Goal: Task Accomplishment & Management: Manage account settings

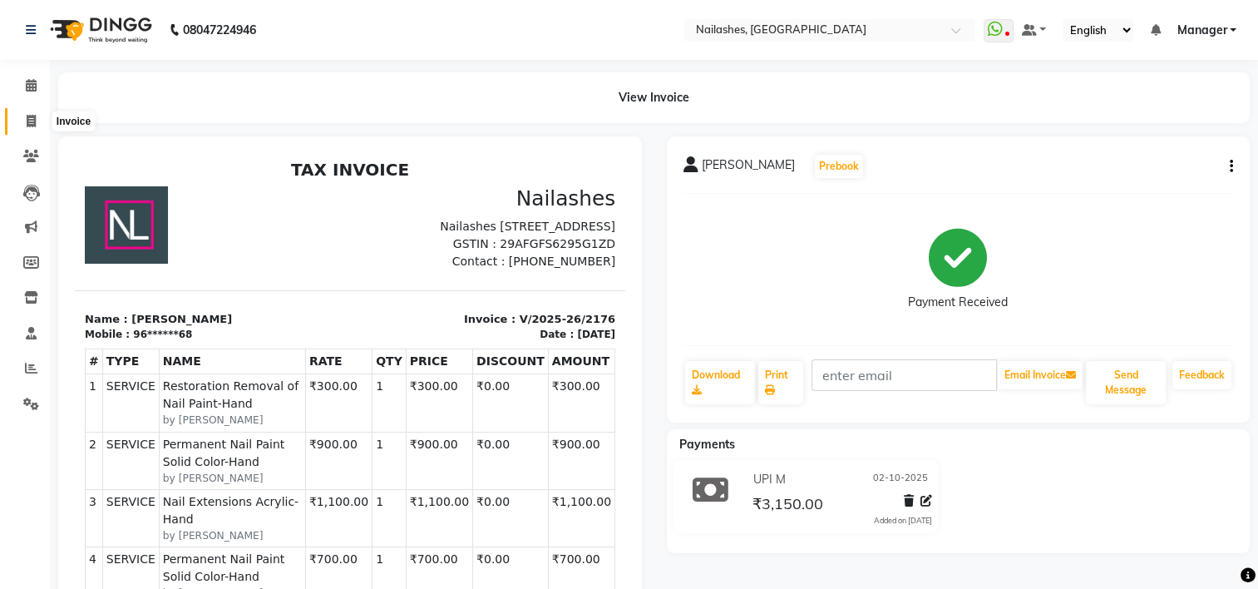
click at [27, 117] on icon at bounding box center [31, 121] width 9 height 12
select select "service"
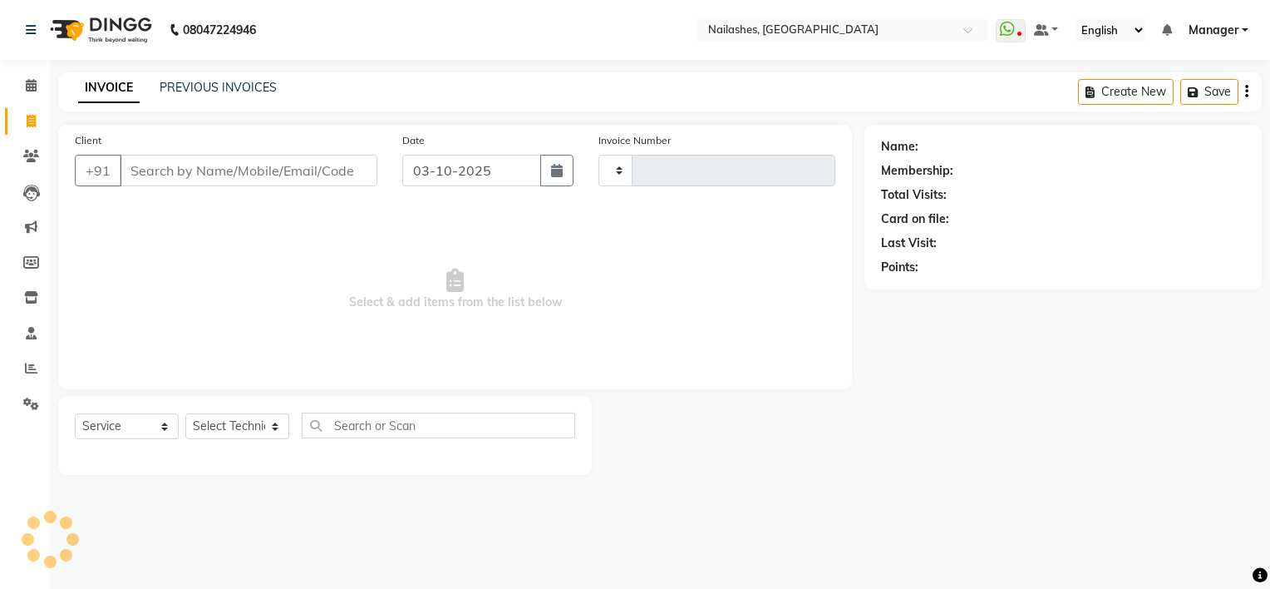
type input "2179"
select select "6579"
click at [224, 93] on link "PREVIOUS INVOICES" at bounding box center [218, 87] width 117 height 15
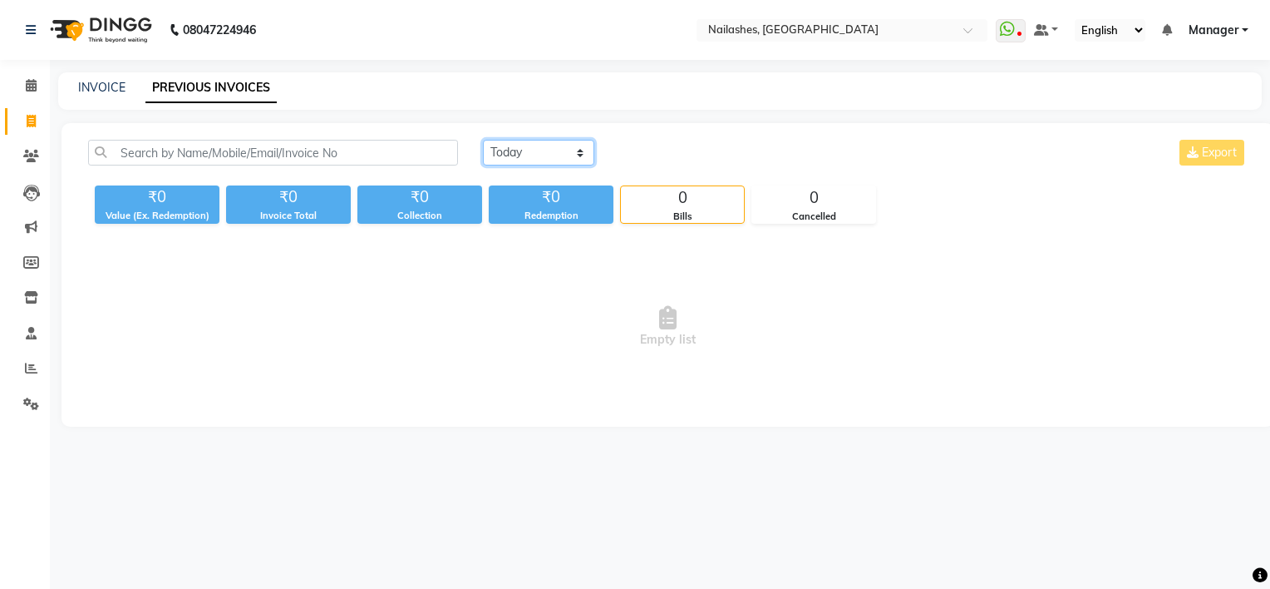
click at [576, 160] on select "[DATE] [DATE] Custom Range" at bounding box center [538, 153] width 111 height 26
select select "[DATE]"
click at [483, 140] on select "[DATE] [DATE] Custom Range" at bounding box center [538, 153] width 111 height 26
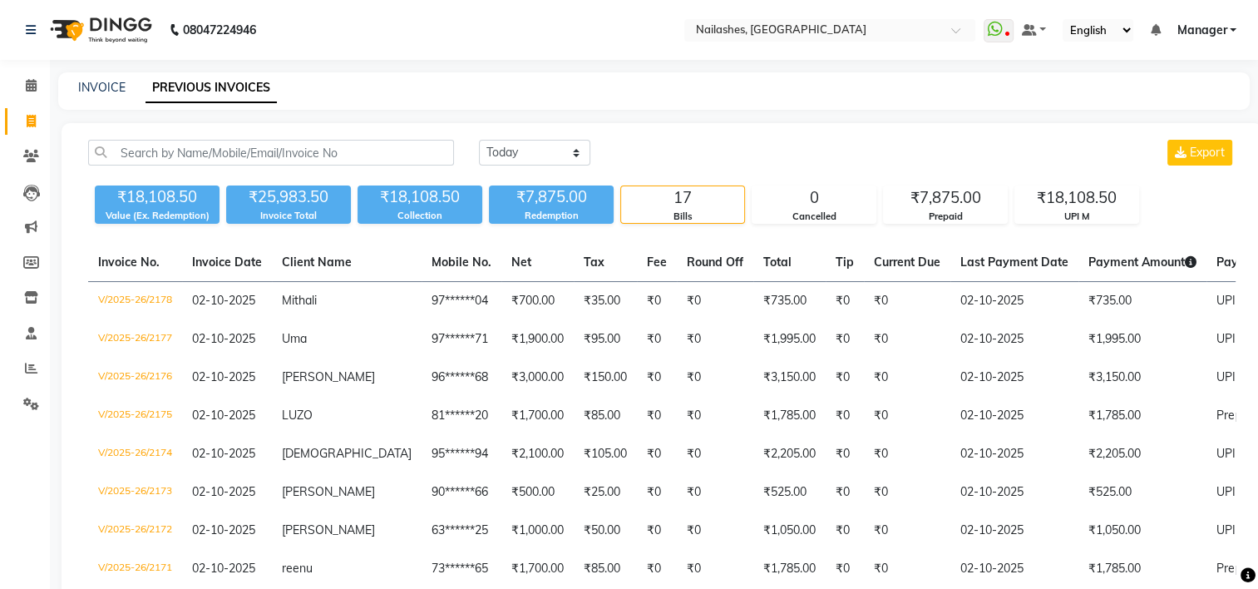
click at [1230, 26] on link "Manager" at bounding box center [1206, 30] width 60 height 17
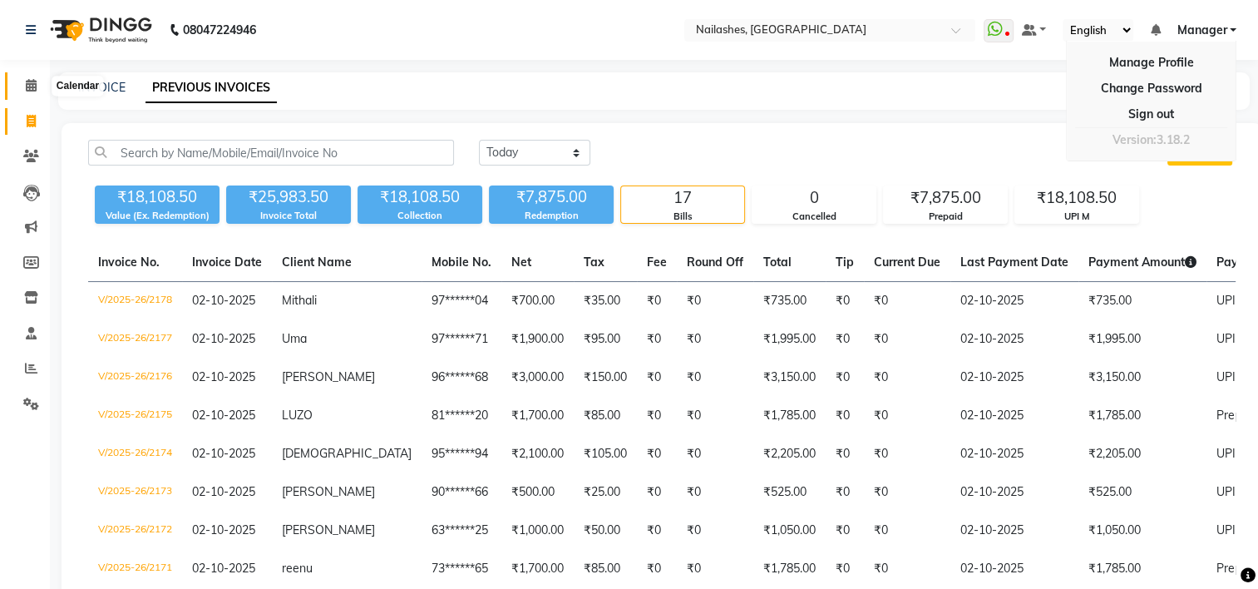
click at [28, 87] on icon at bounding box center [31, 85] width 11 height 12
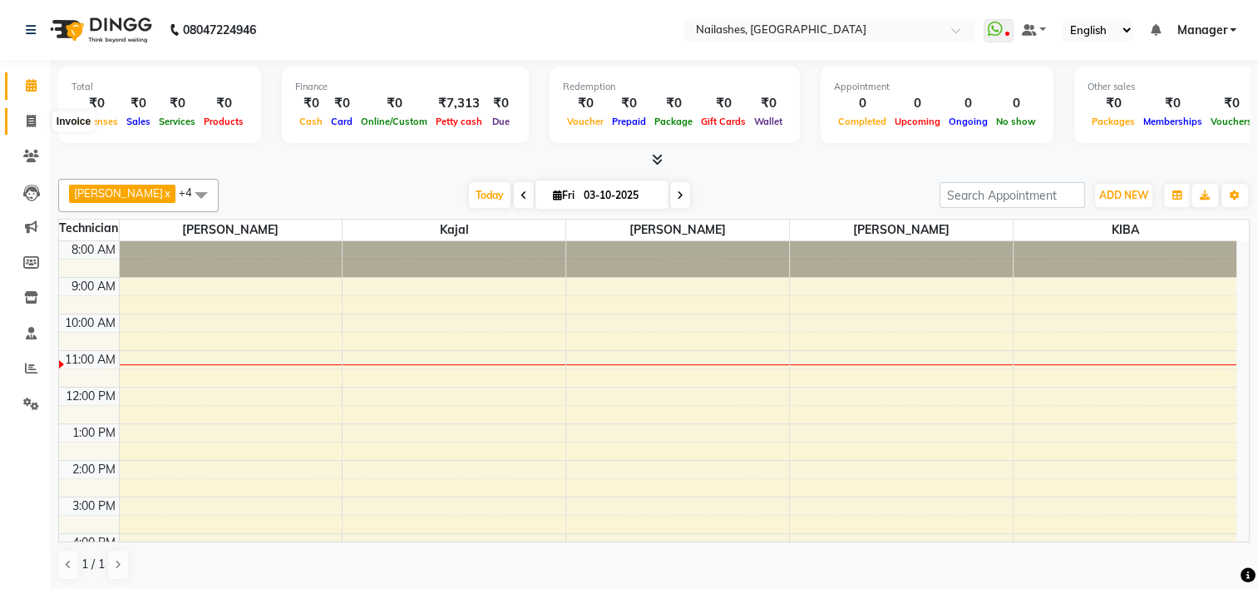
click at [30, 124] on icon at bounding box center [31, 121] width 9 height 12
select select "6579"
select select "service"
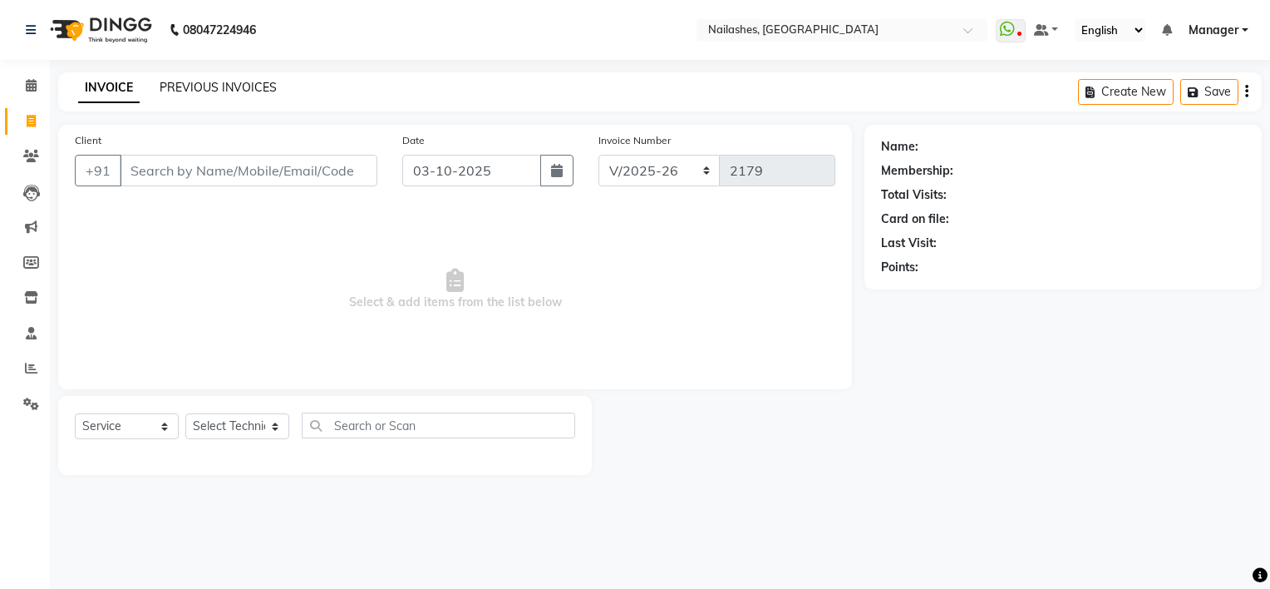
click at [244, 94] on link "PREVIOUS INVOICES" at bounding box center [218, 87] width 117 height 15
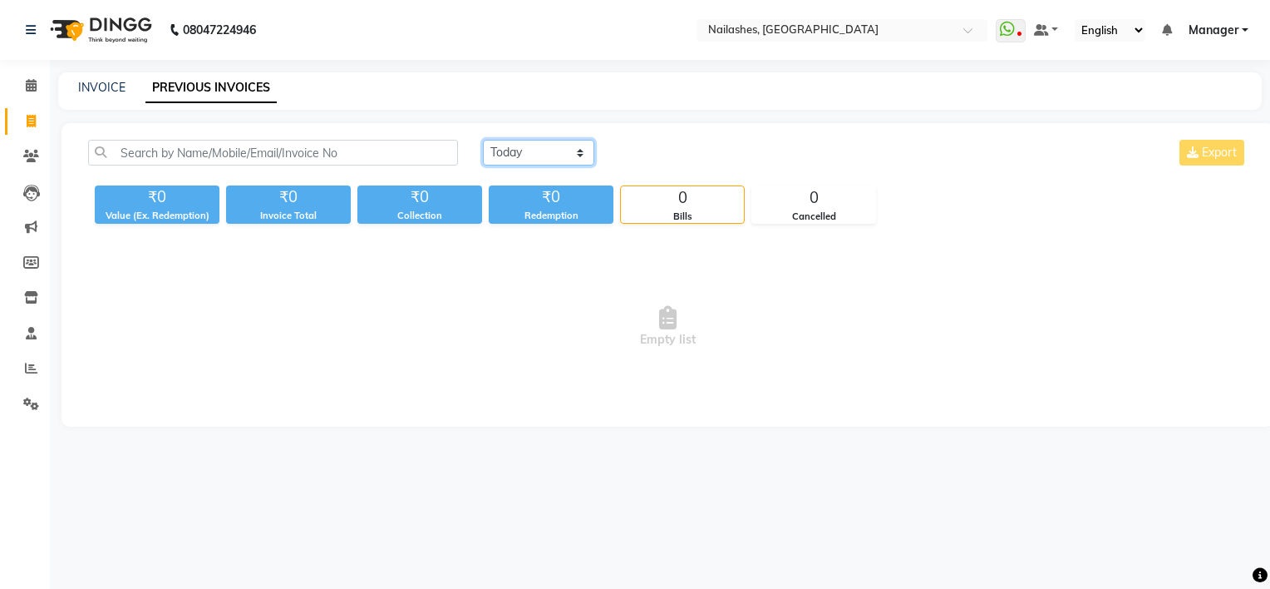
click at [580, 156] on select "[DATE] [DATE] Custom Range" at bounding box center [538, 153] width 111 height 26
click at [483, 140] on select "[DATE] [DATE] Custom Range" at bounding box center [538, 153] width 111 height 26
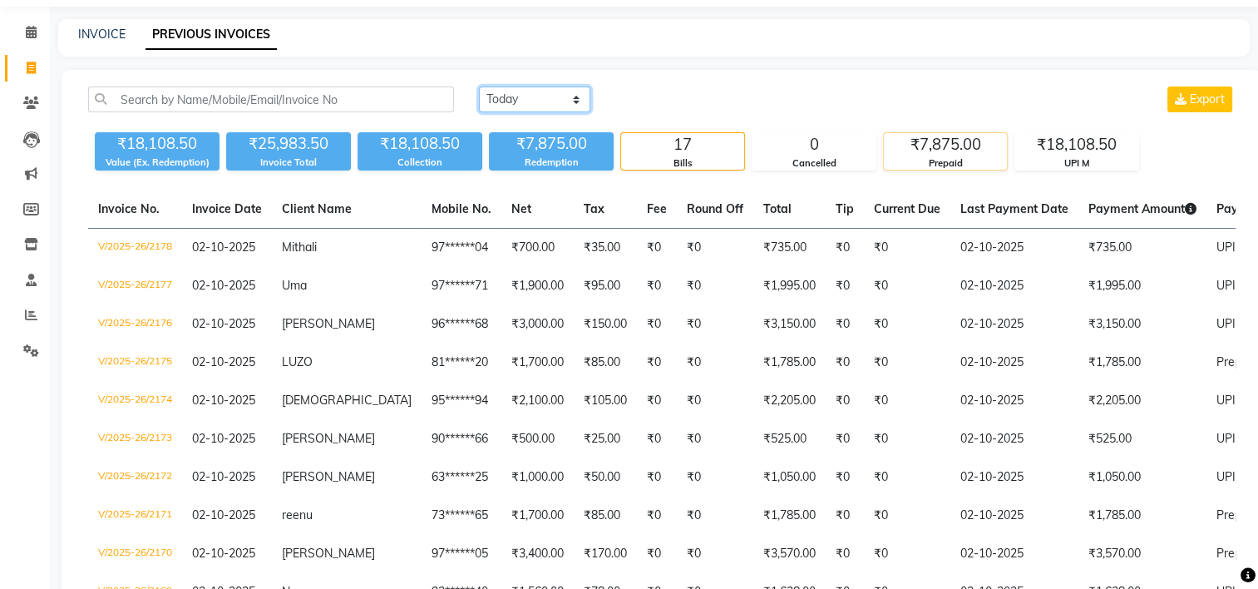
scroll to position [52, 0]
click at [574, 101] on select "[DATE] [DATE] Custom Range" at bounding box center [534, 100] width 111 height 26
select select "range"
click at [479, 87] on select "[DATE] [DATE] Custom Range" at bounding box center [534, 100] width 111 height 26
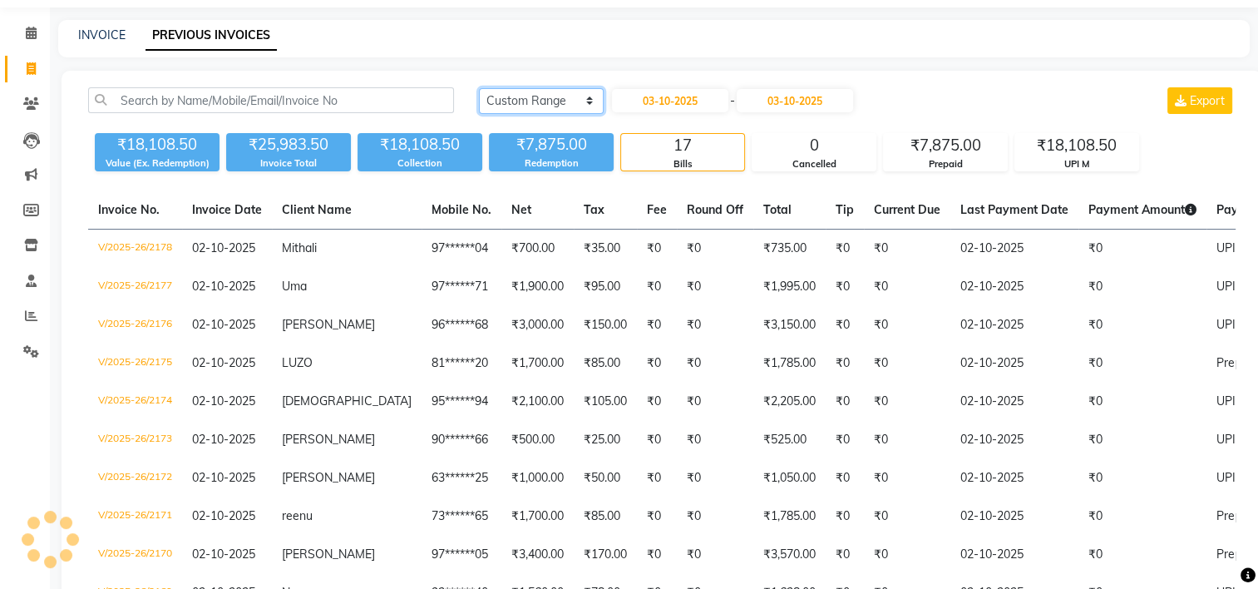
scroll to position [0, 0]
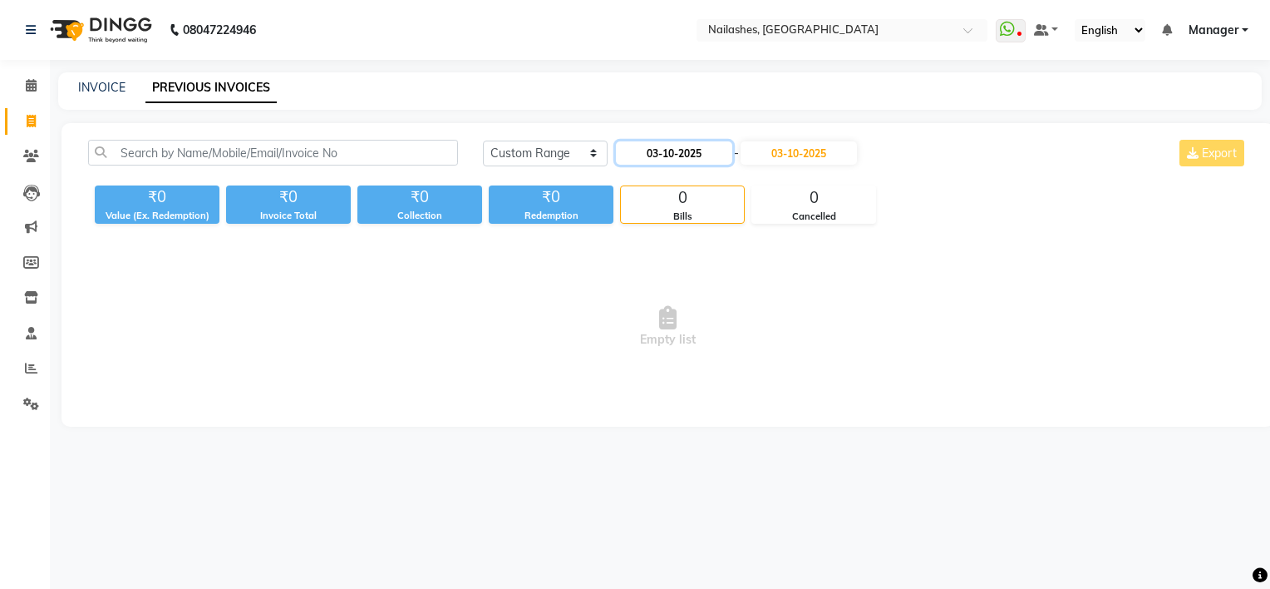
click at [665, 153] on input "03-10-2025" at bounding box center [674, 152] width 116 height 23
select select "10"
select select "2025"
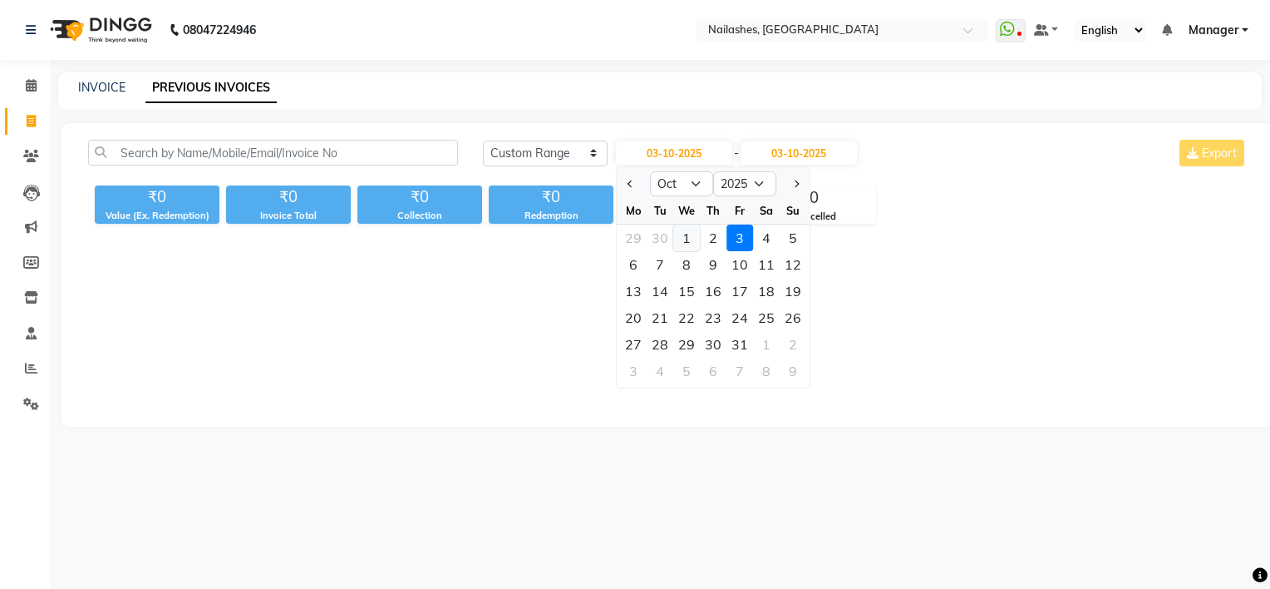
click at [688, 235] on div "1" at bounding box center [686, 237] width 27 height 27
type input "01-10-2025"
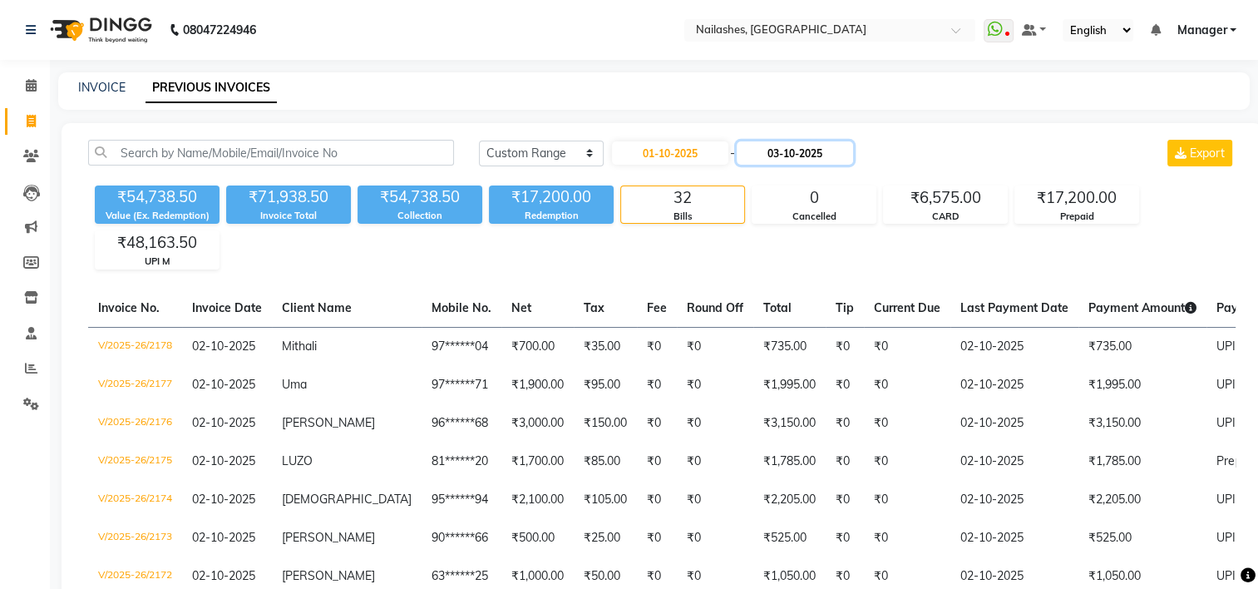
click at [791, 151] on input "03-10-2025" at bounding box center [795, 152] width 116 height 23
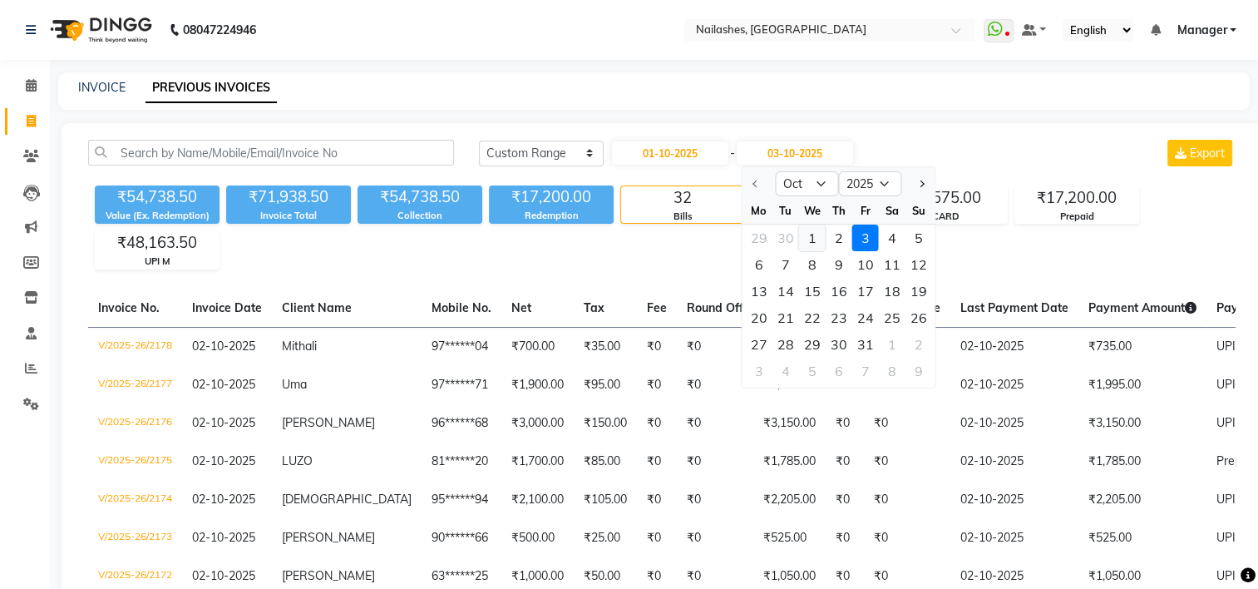
click at [812, 236] on div "1" at bounding box center [811, 237] width 27 height 27
type input "01-10-2025"
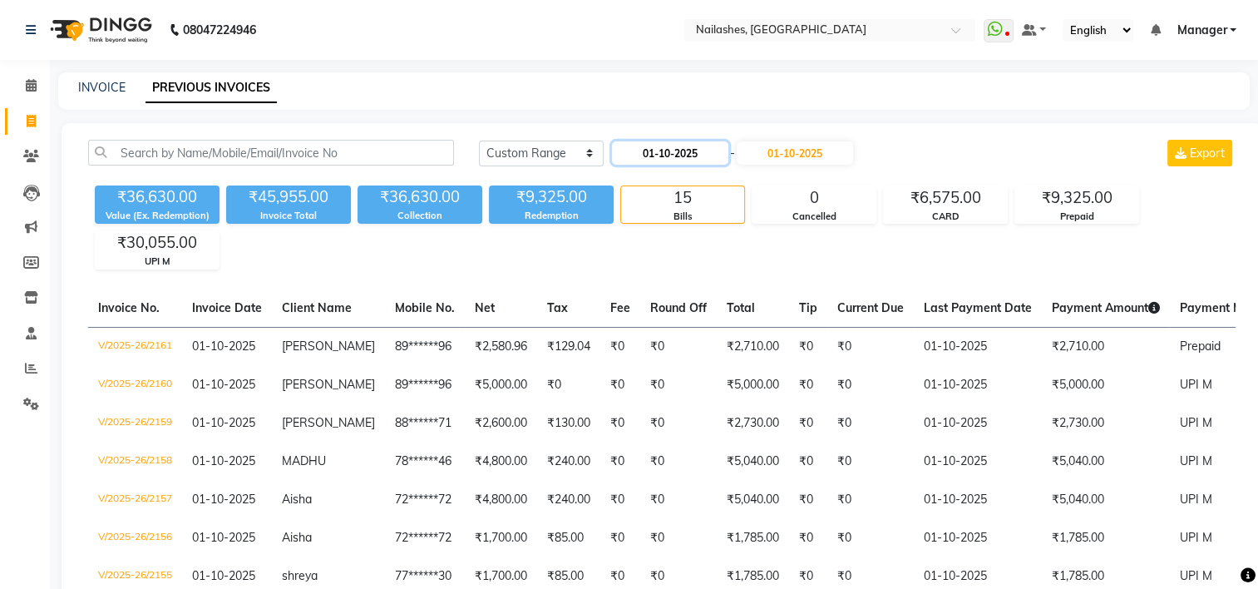
click at [690, 156] on input "01-10-2025" at bounding box center [670, 152] width 116 height 23
select select "10"
select select "2025"
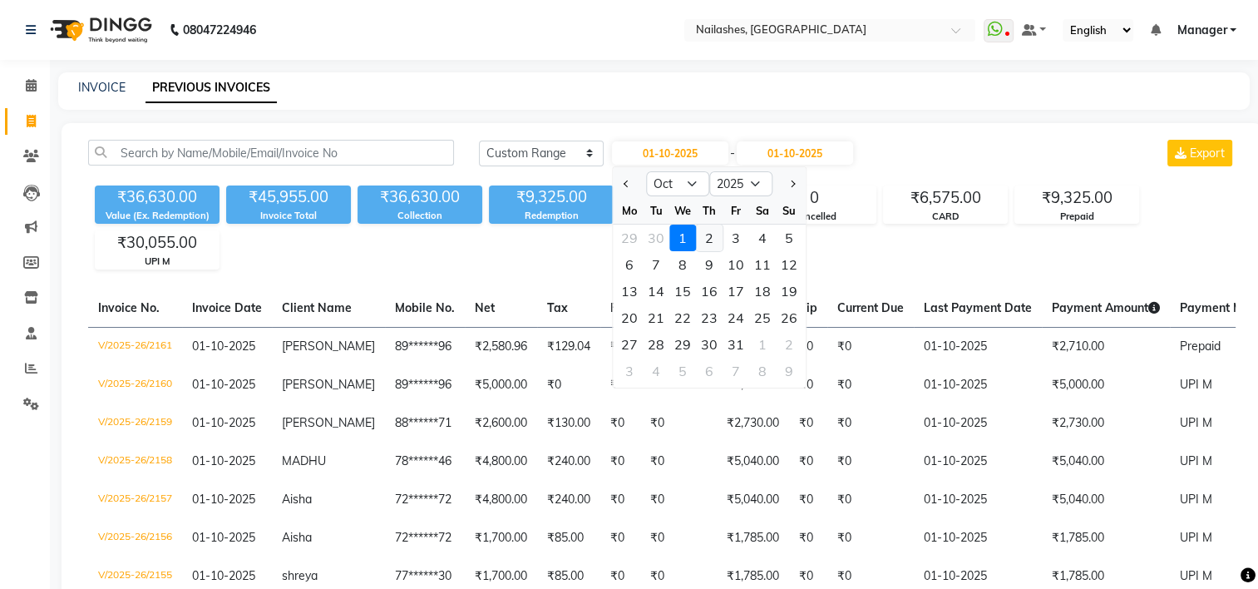
click at [712, 233] on div "2" at bounding box center [709, 237] width 27 height 27
type input "02-10-2025"
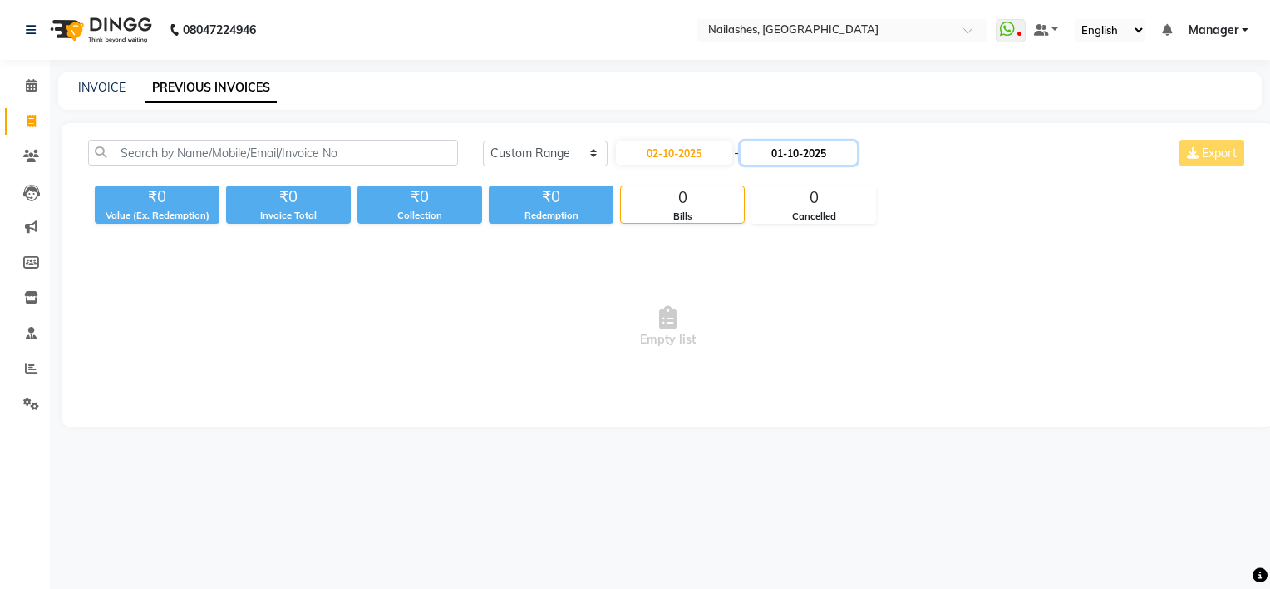
click at [794, 151] on input "01-10-2025" at bounding box center [799, 152] width 116 height 23
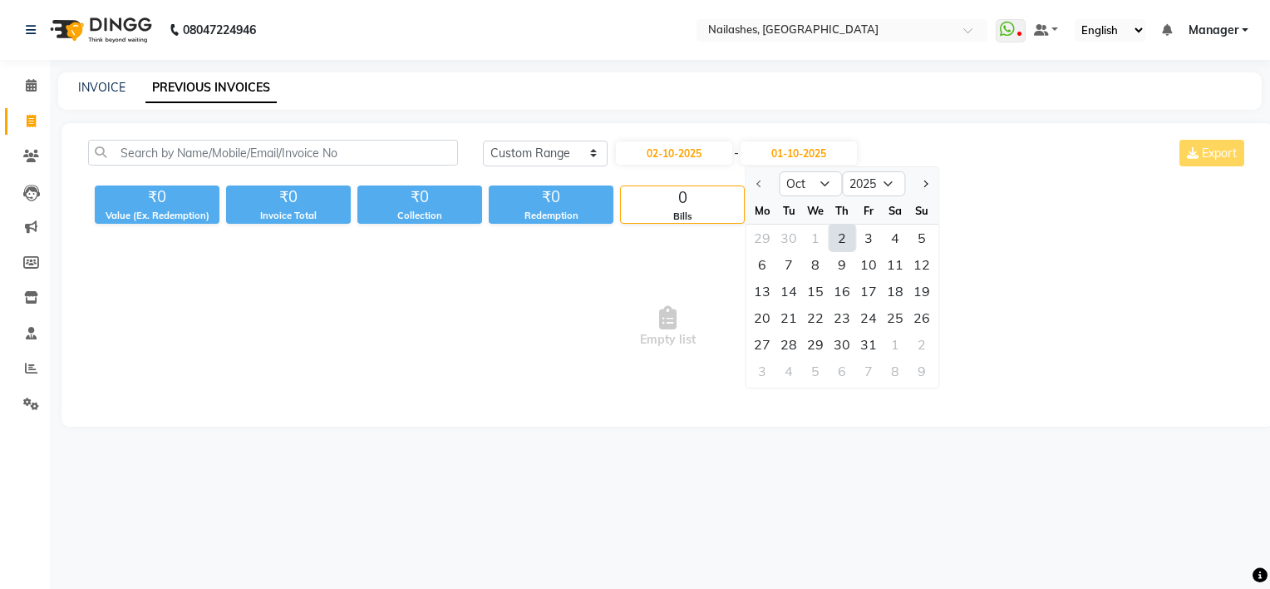
click at [838, 236] on div "2" at bounding box center [842, 237] width 27 height 27
type input "02-10-2025"
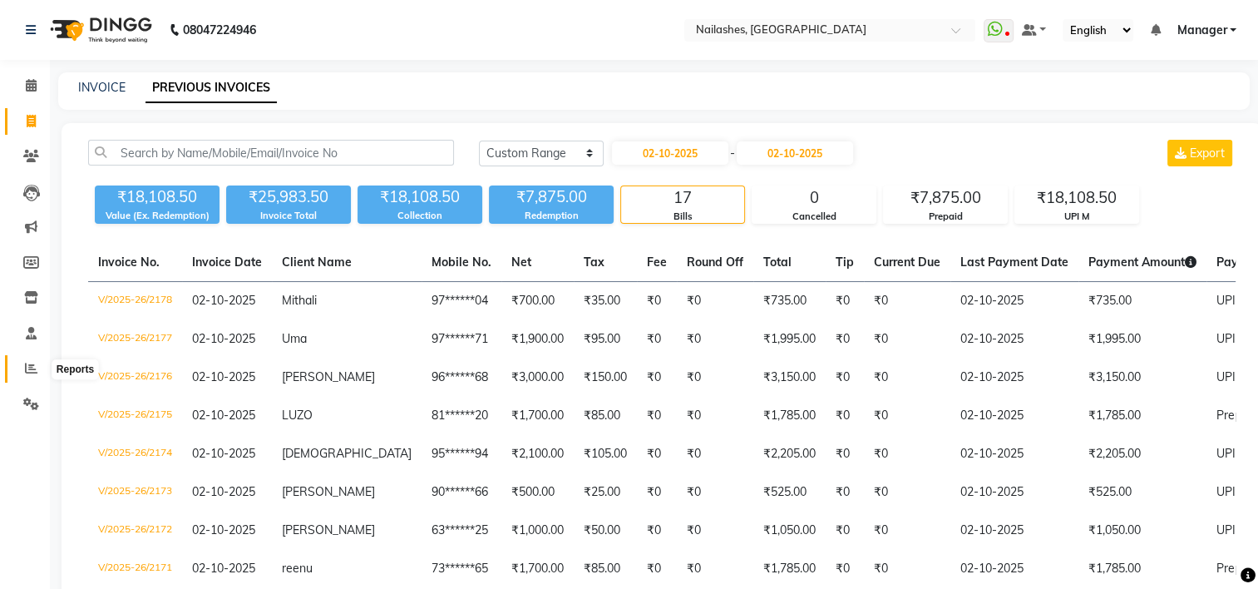
click at [35, 372] on icon at bounding box center [31, 368] width 12 height 12
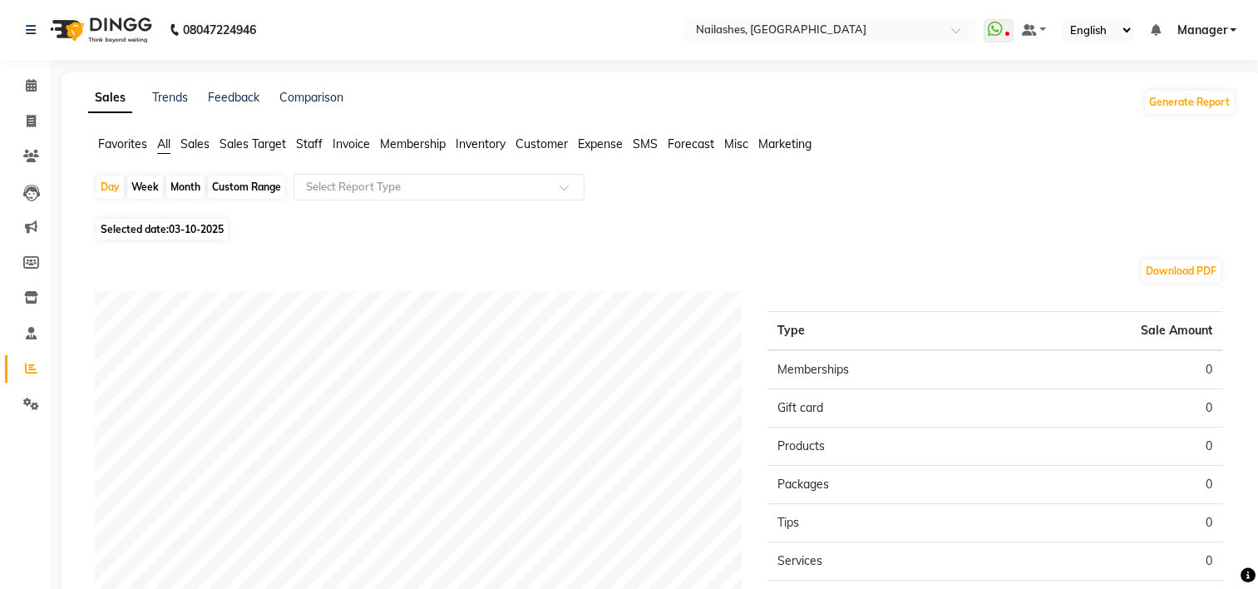
click at [316, 150] on span "Staff" at bounding box center [309, 143] width 27 height 15
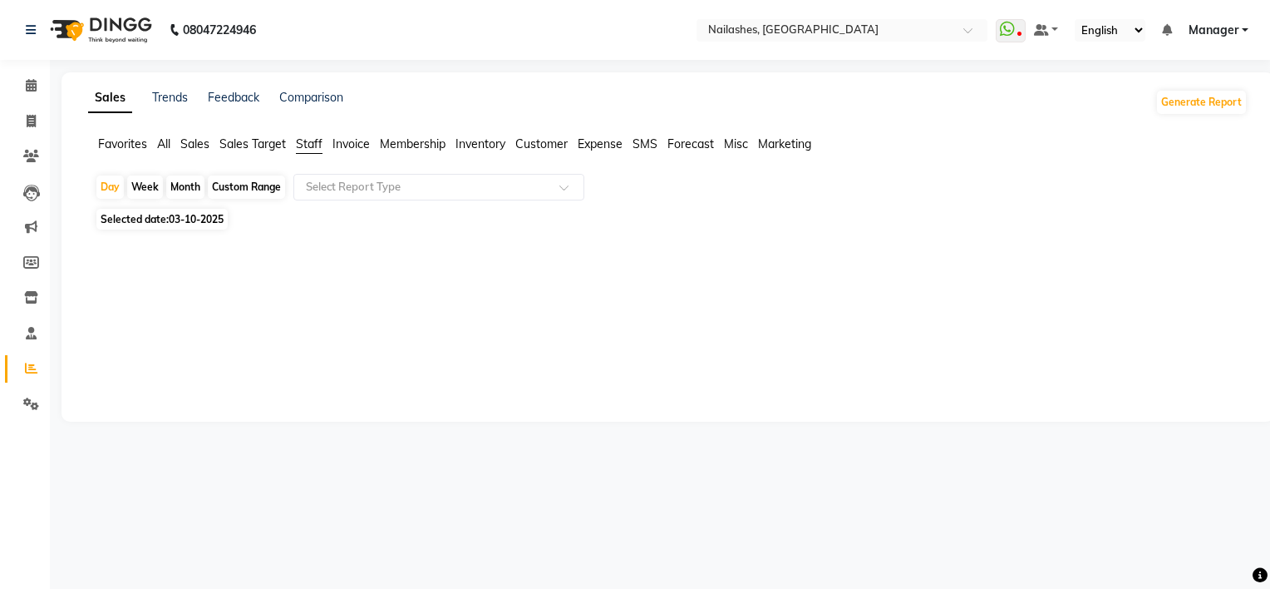
click at [213, 217] on span "03-10-2025" at bounding box center [196, 219] width 55 height 12
select select "10"
select select "2025"
click at [184, 307] on div at bounding box center [665, 328] width 1140 height 120
click at [180, 213] on span "Selected date: 03-10-2025" at bounding box center [161, 219] width 131 height 21
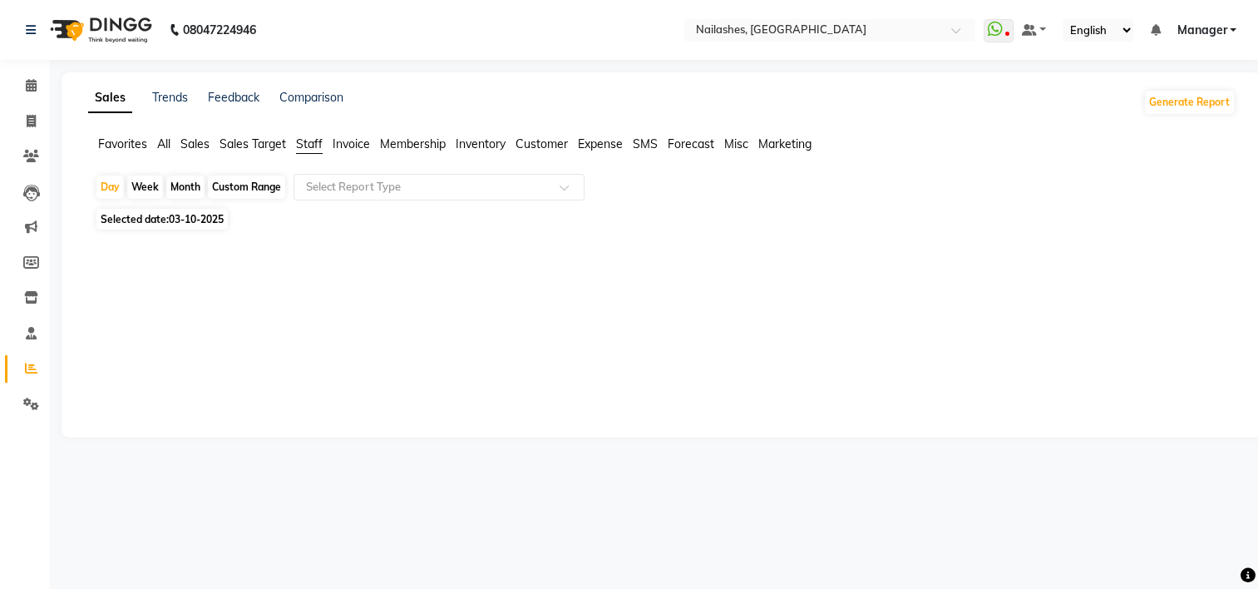
select select "10"
select select "2025"
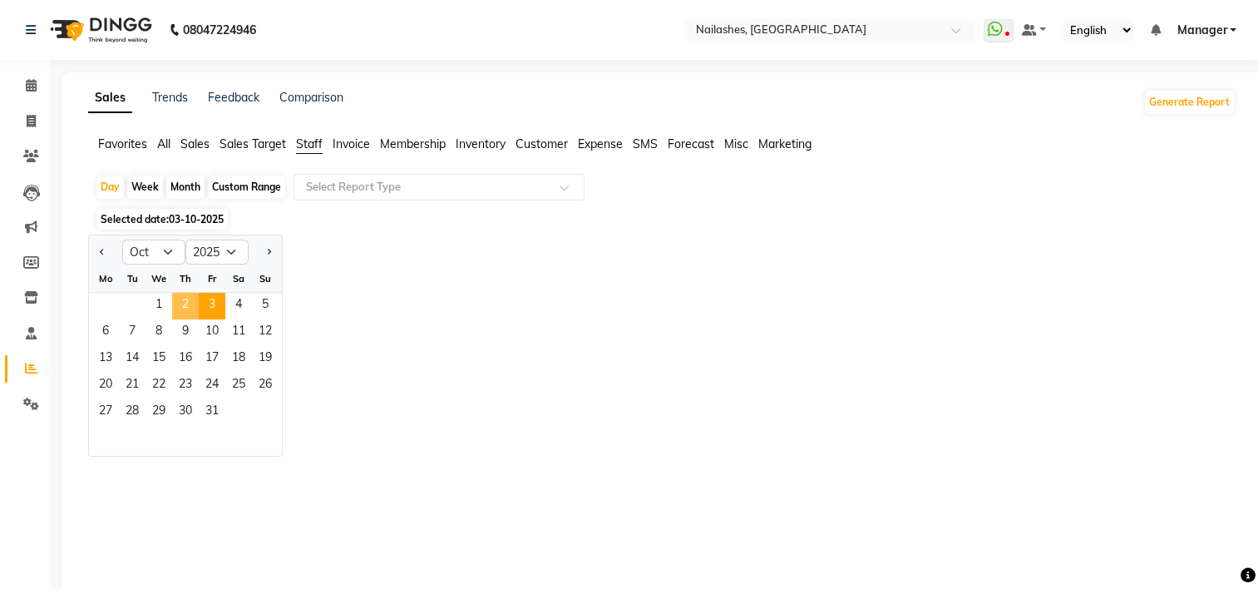
click at [180, 306] on span "2" at bounding box center [185, 306] width 27 height 27
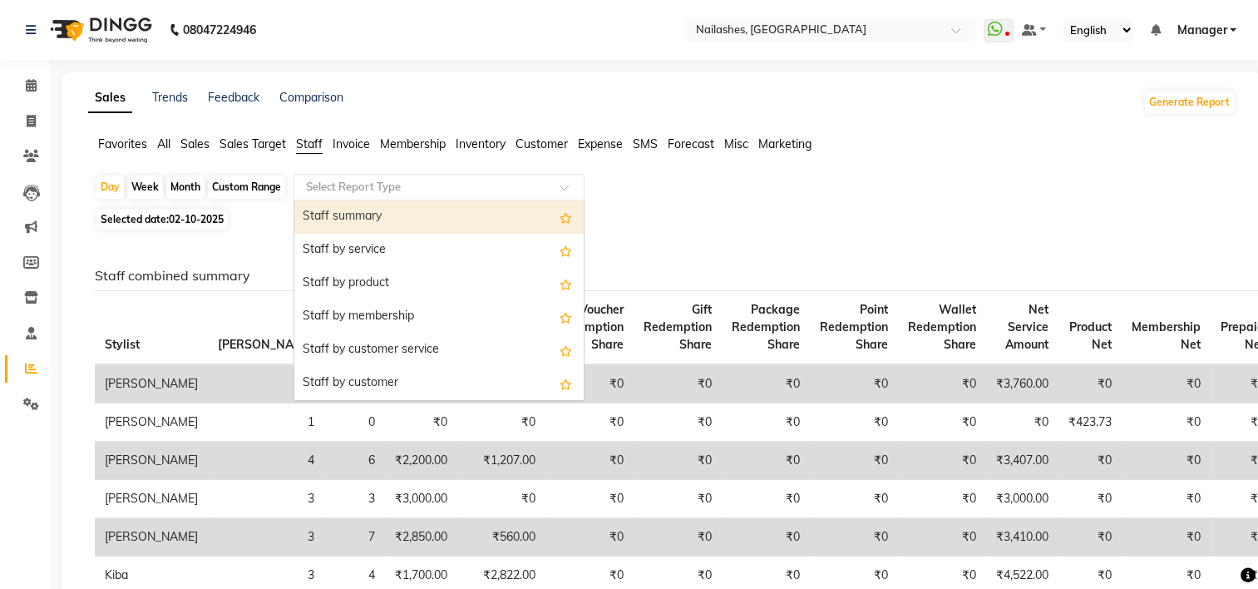
click at [565, 190] on span at bounding box center [570, 192] width 21 height 17
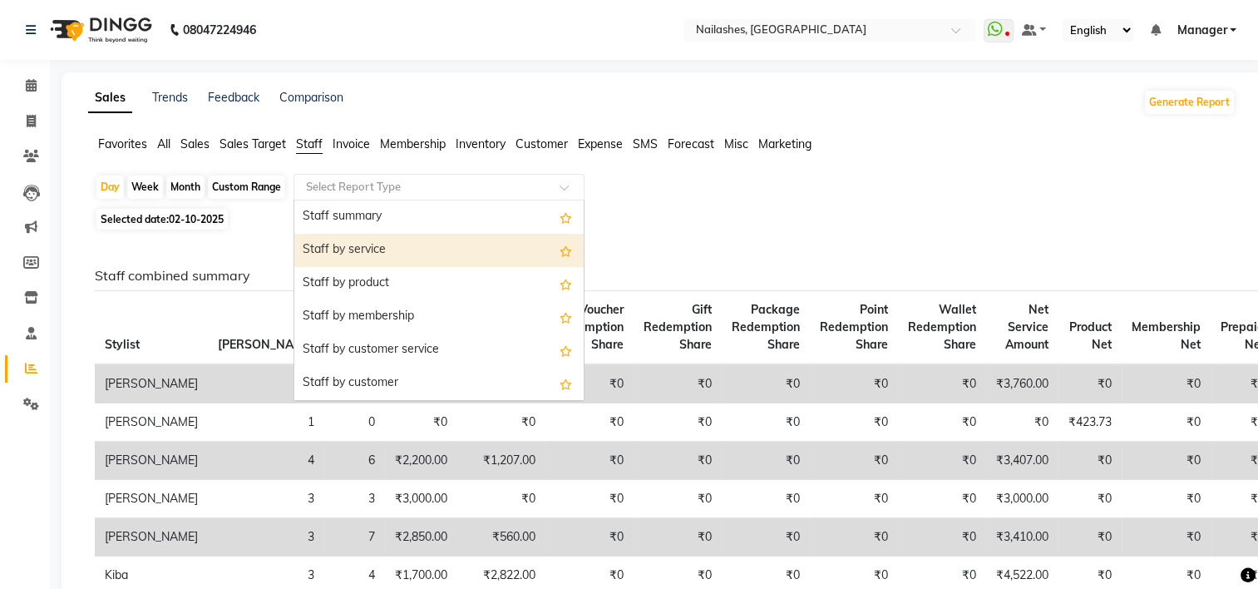
click at [436, 253] on div "Staff by service" at bounding box center [438, 250] width 289 height 33
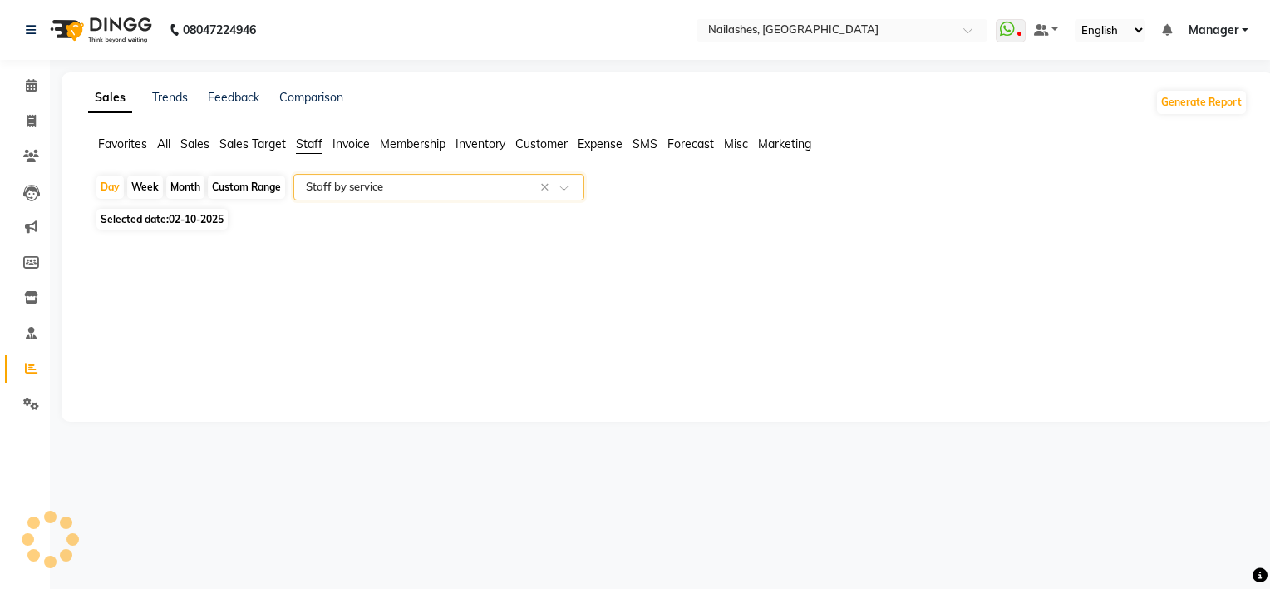
select select "full_report"
select select "csv"
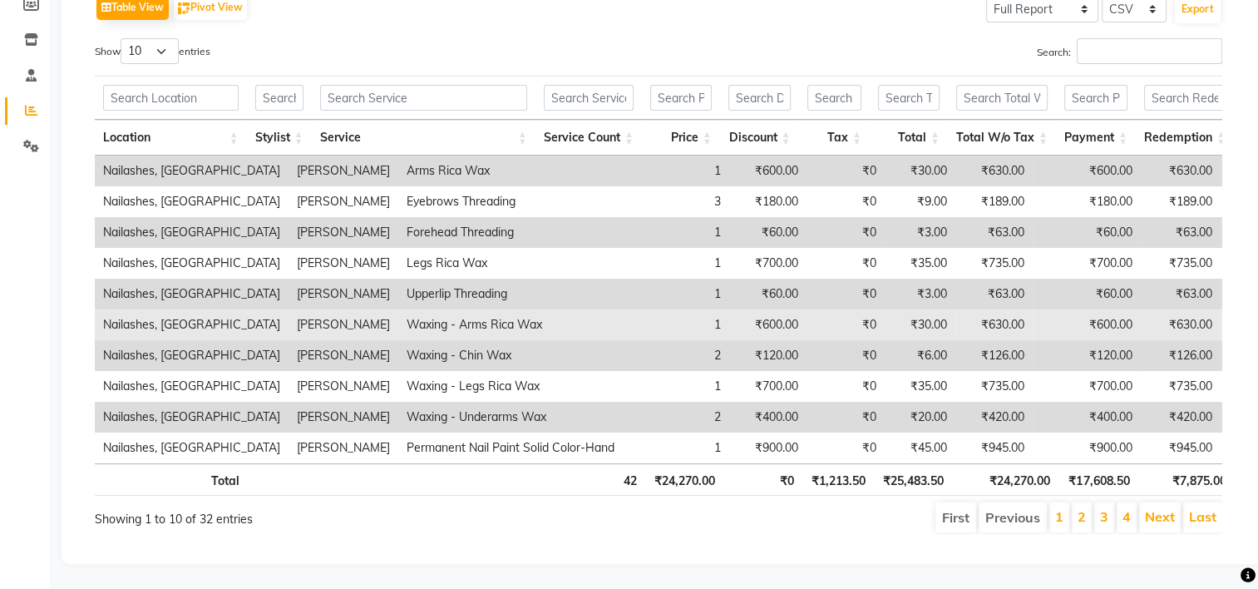
scroll to position [0, 23]
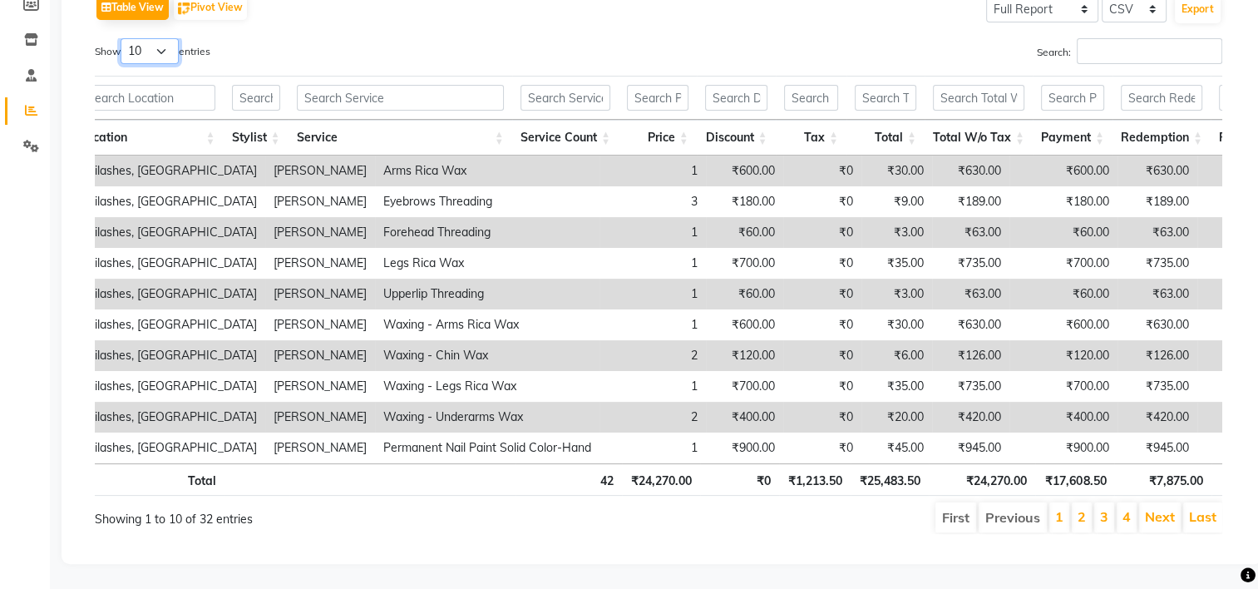
click at [163, 38] on select "10 25 50 100" at bounding box center [150, 51] width 58 height 26
select select "50"
click at [123, 38] on select "10 25 50 100" at bounding box center [150, 51] width 58 height 26
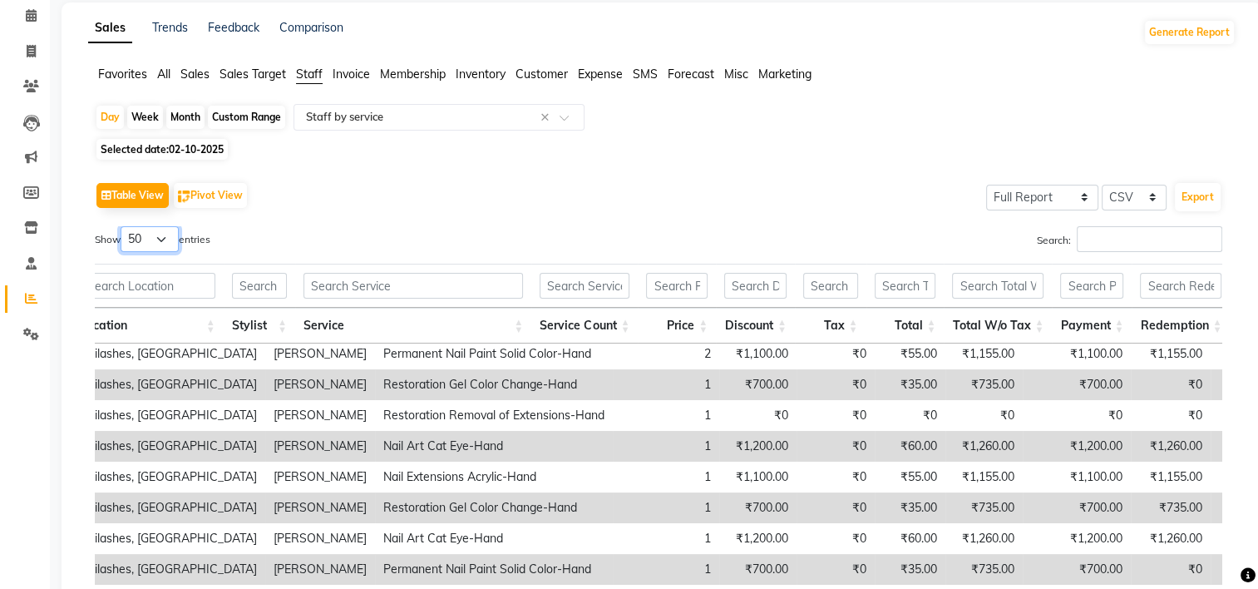
scroll to position [64, 0]
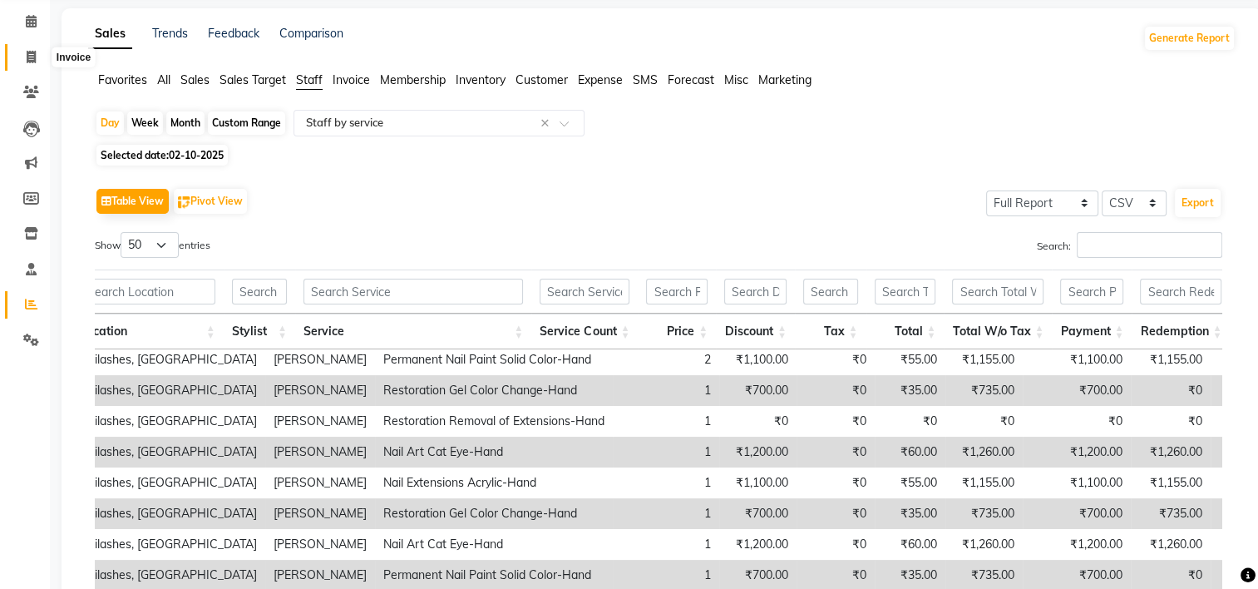
click at [22, 58] on span at bounding box center [31, 57] width 29 height 19
select select "service"
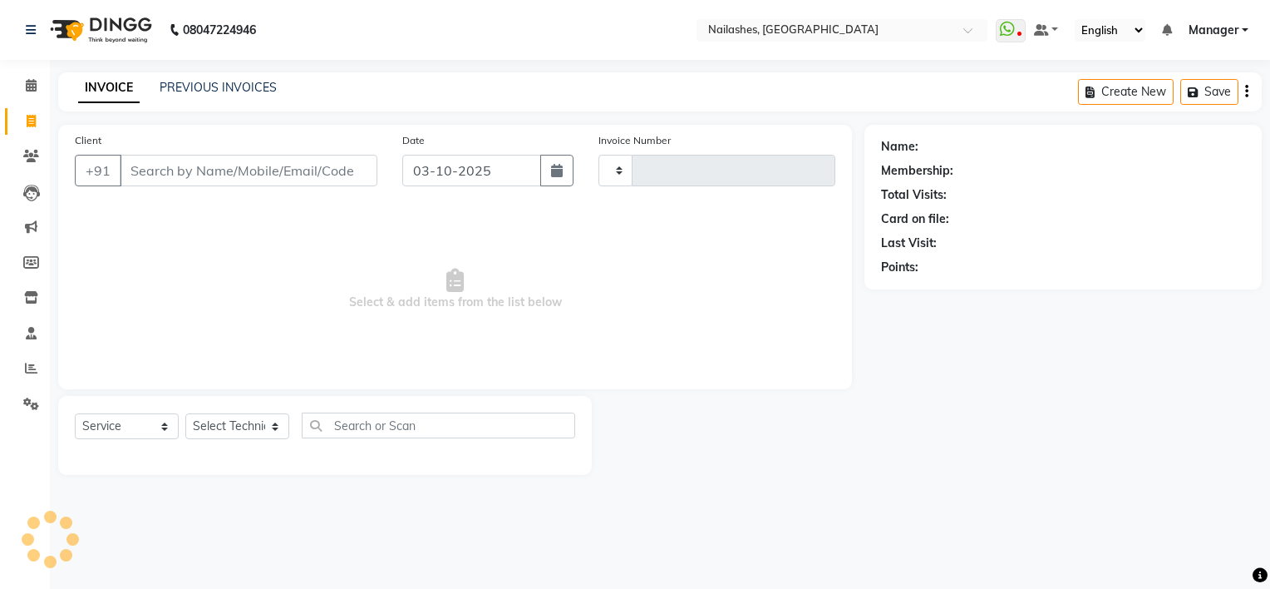
type input "2179"
select select "6579"
click at [224, 77] on div "INVOICE PREVIOUS INVOICES Create New Save" at bounding box center [660, 91] width 1204 height 39
click at [216, 91] on link "PREVIOUS INVOICES" at bounding box center [218, 87] width 117 height 15
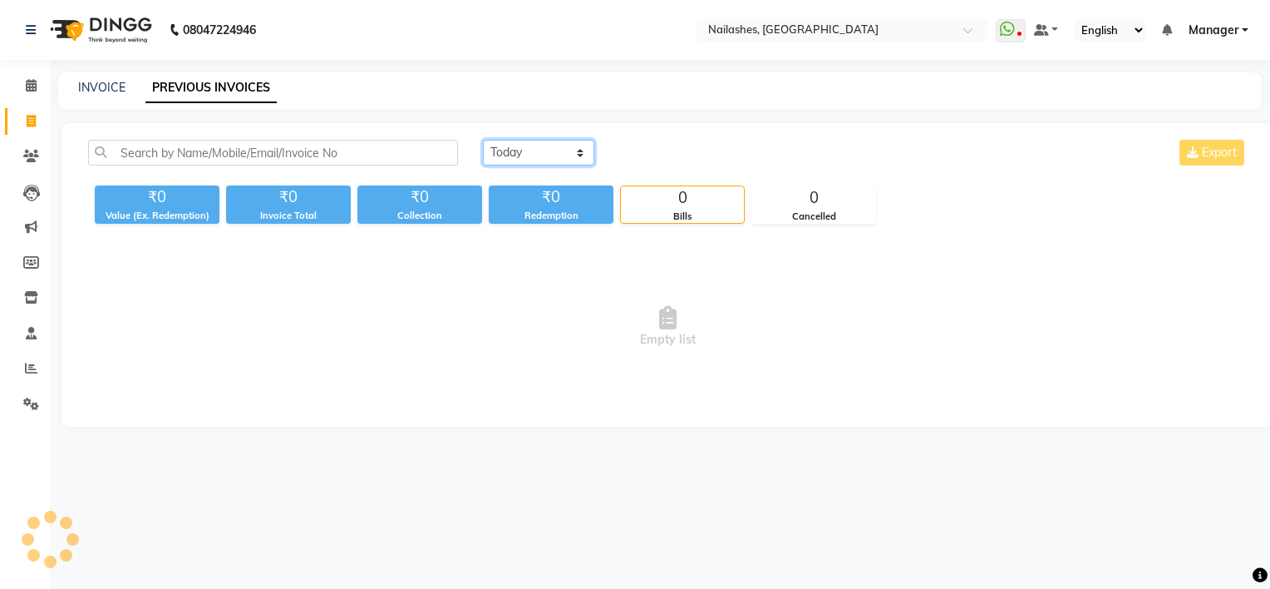
click at [583, 156] on select "[DATE] [DATE] Custom Range" at bounding box center [538, 153] width 111 height 26
click at [483, 140] on select "[DATE] [DATE] Custom Range" at bounding box center [538, 153] width 111 height 26
click at [582, 157] on select "[DATE] [DATE] Custom Range" at bounding box center [538, 153] width 111 height 26
click at [483, 140] on select "[DATE] [DATE] Custom Range" at bounding box center [538, 153] width 111 height 26
click at [582, 153] on select "[DATE] [DATE] Custom Range" at bounding box center [538, 153] width 111 height 26
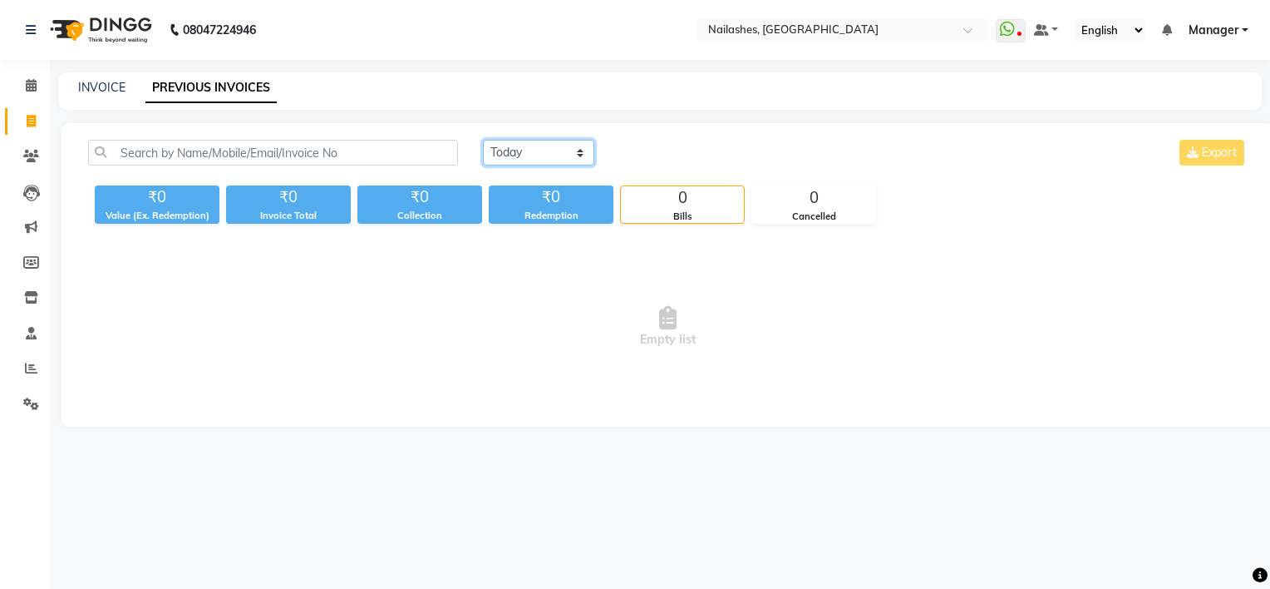
click at [483, 140] on select "[DATE] [DATE] Custom Range" at bounding box center [538, 153] width 111 height 26
click at [579, 151] on select "[DATE] [DATE] Custom Range" at bounding box center [538, 153] width 111 height 26
click at [483, 140] on select "[DATE] [DATE] Custom Range" at bounding box center [538, 153] width 111 height 26
click at [585, 151] on select "[DATE] [DATE] Custom Range" at bounding box center [538, 153] width 111 height 26
select select "[DATE]"
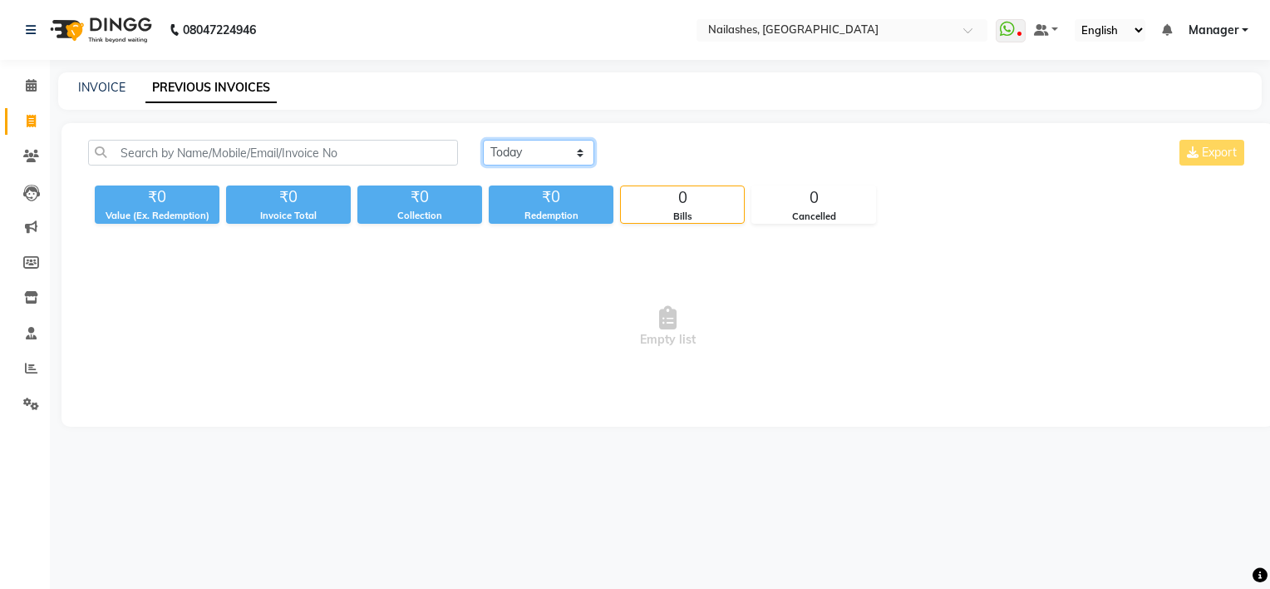
click at [483, 140] on select "[DATE] [DATE] Custom Range" at bounding box center [538, 153] width 111 height 26
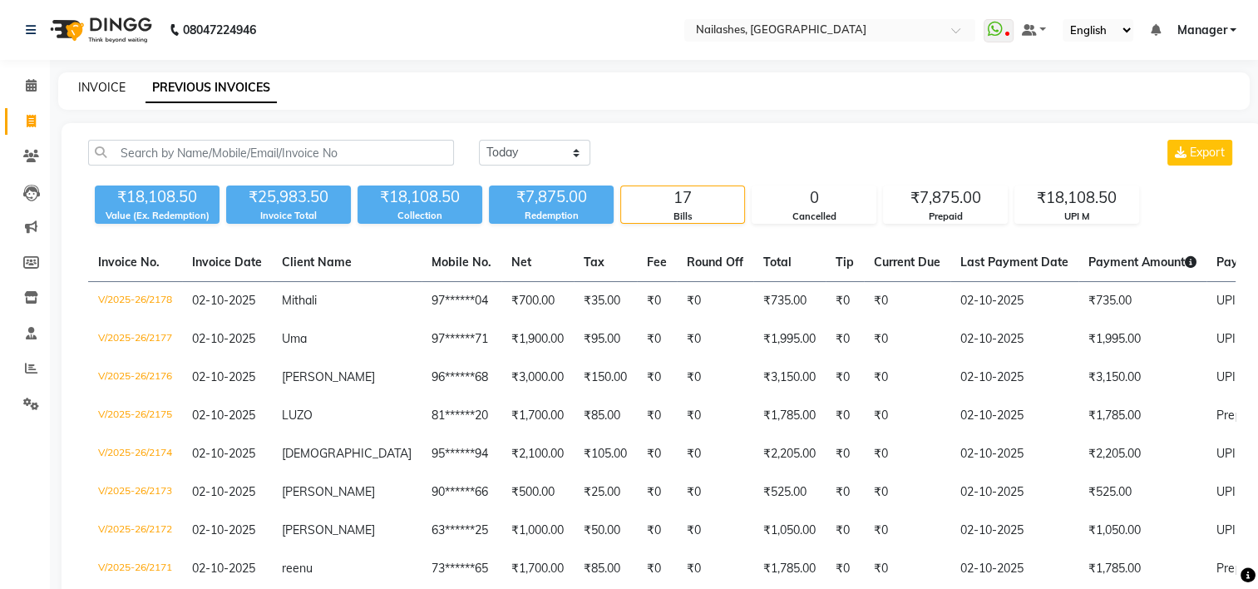
click at [96, 83] on link "INVOICE" at bounding box center [101, 87] width 47 height 15
select select "service"
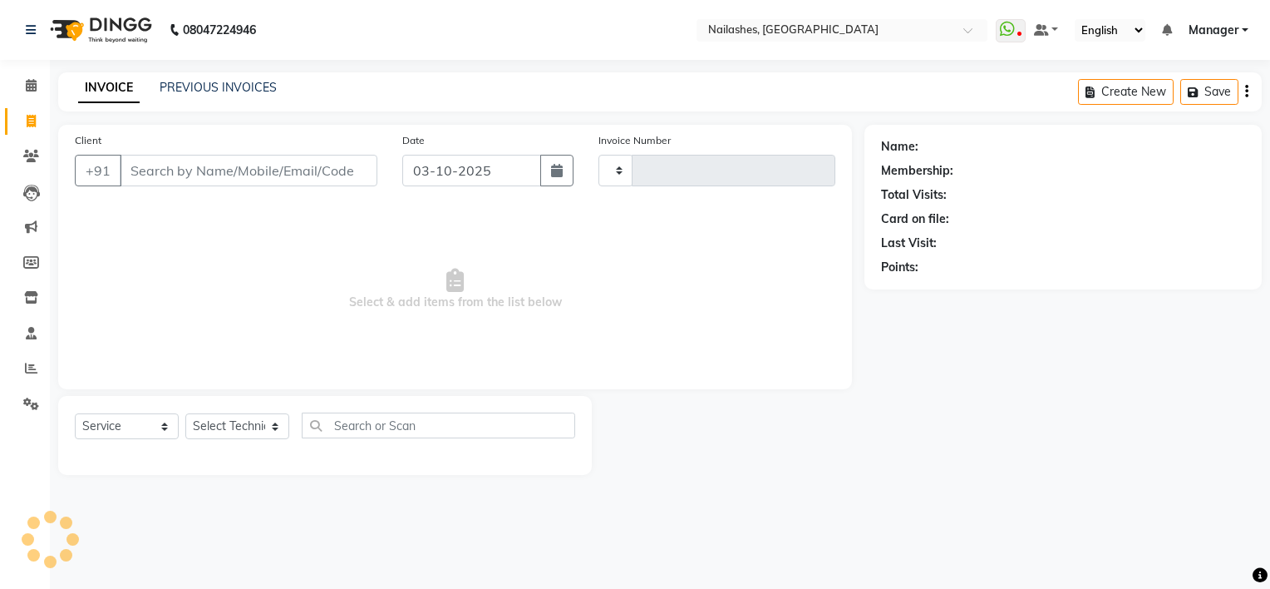
type input "2179"
select select "6579"
click at [30, 91] on icon at bounding box center [31, 85] width 11 height 12
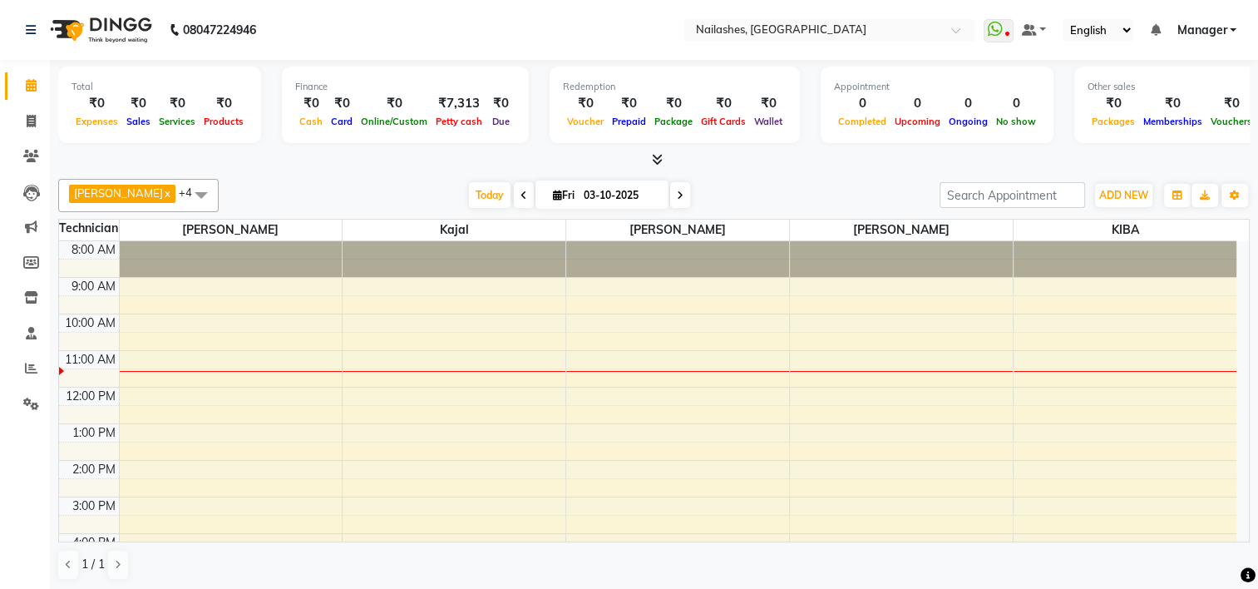
click at [1226, 29] on span "Manager" at bounding box center [1201, 30] width 50 height 17
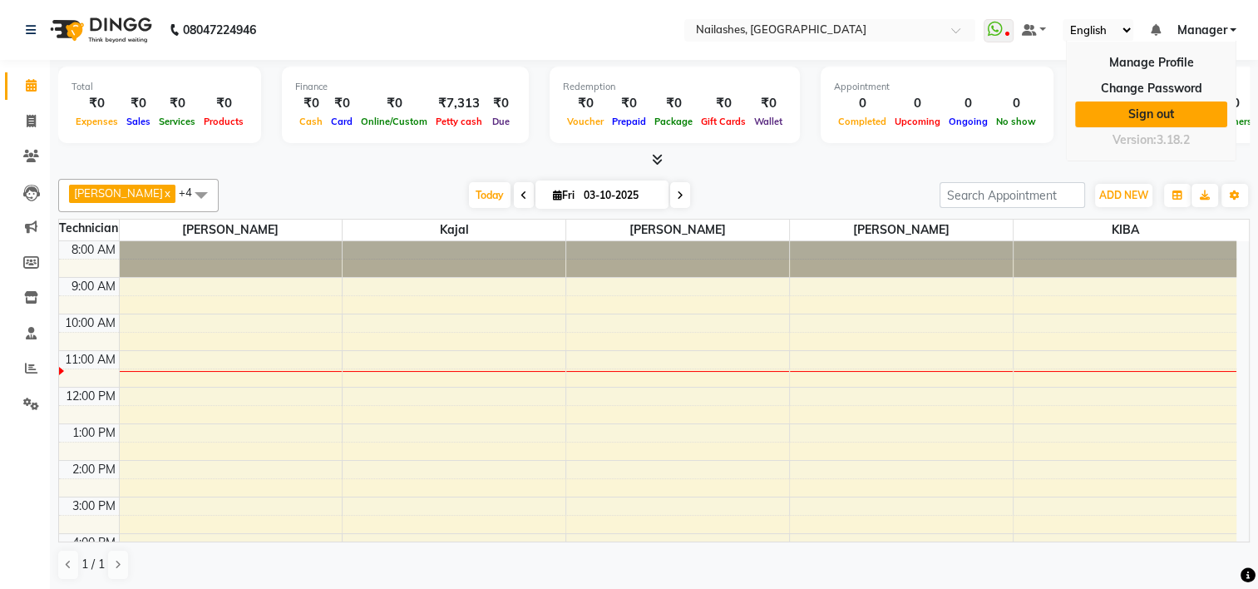
click at [1185, 110] on link "Sign out" at bounding box center [1151, 114] width 152 height 26
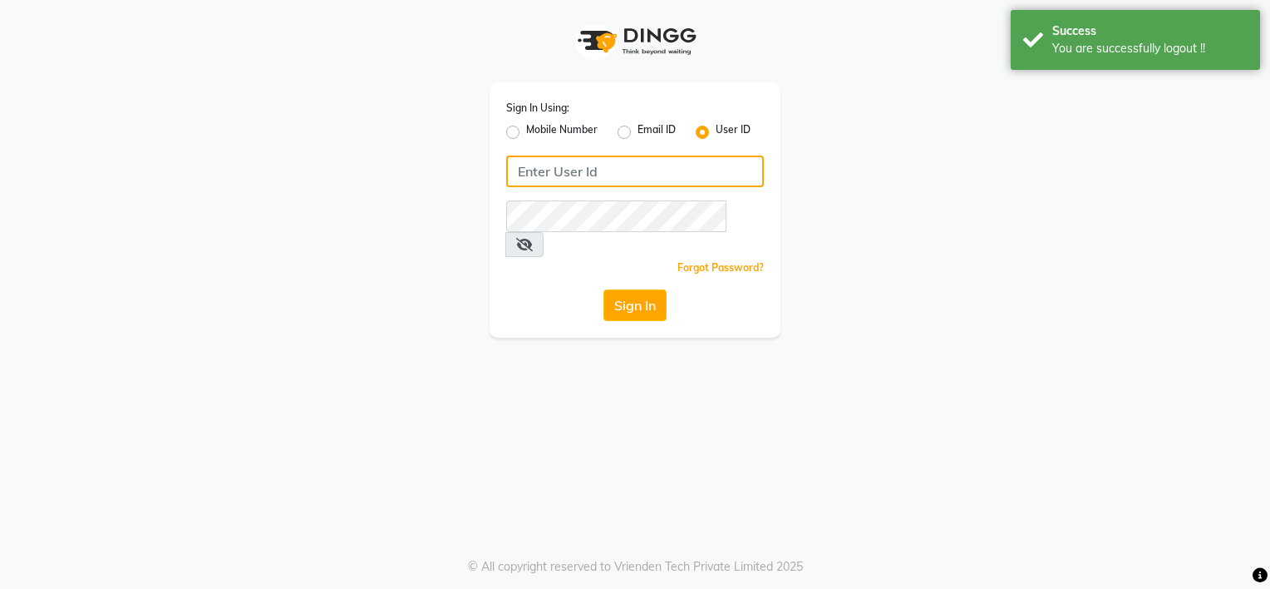
type input "8792012449"
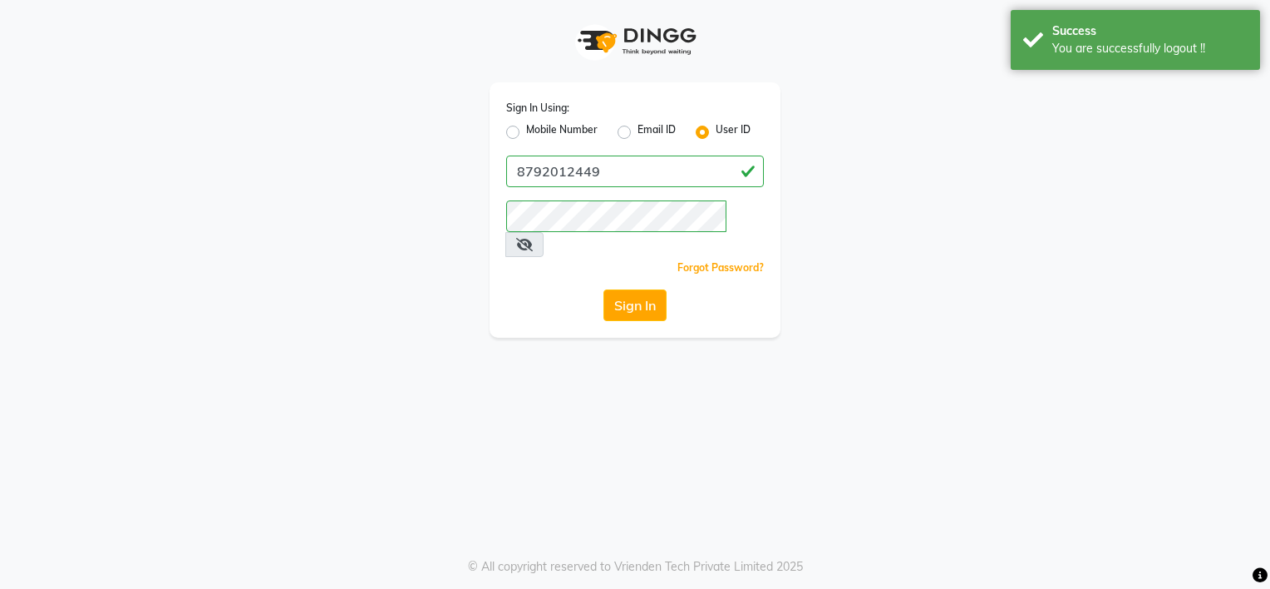
click at [1185, 110] on app-login "Sign In Using: Mobile Number Email ID User ID 8792012449 Remember me Forgot Pas…" at bounding box center [635, 169] width 1270 height 338
click at [526, 132] on label "Mobile Number" at bounding box center [561, 132] width 71 height 20
click at [526, 132] on input "Mobile Number" at bounding box center [531, 127] width 11 height 11
radio input "true"
radio input "false"
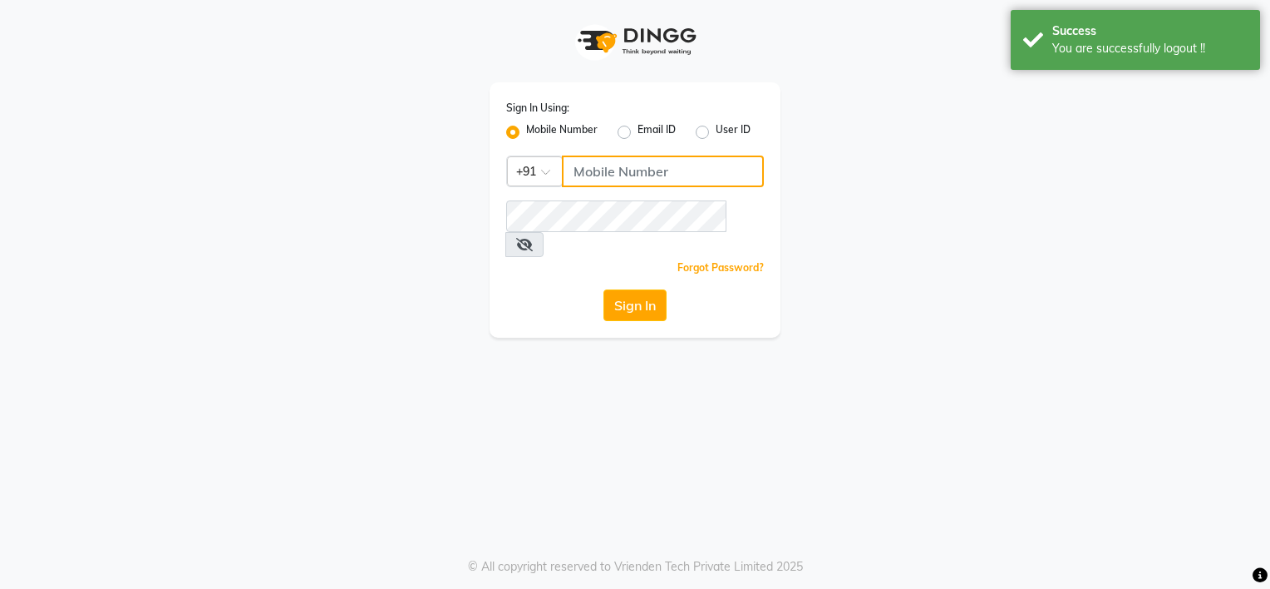
click at [586, 173] on input "Username" at bounding box center [663, 171] width 202 height 32
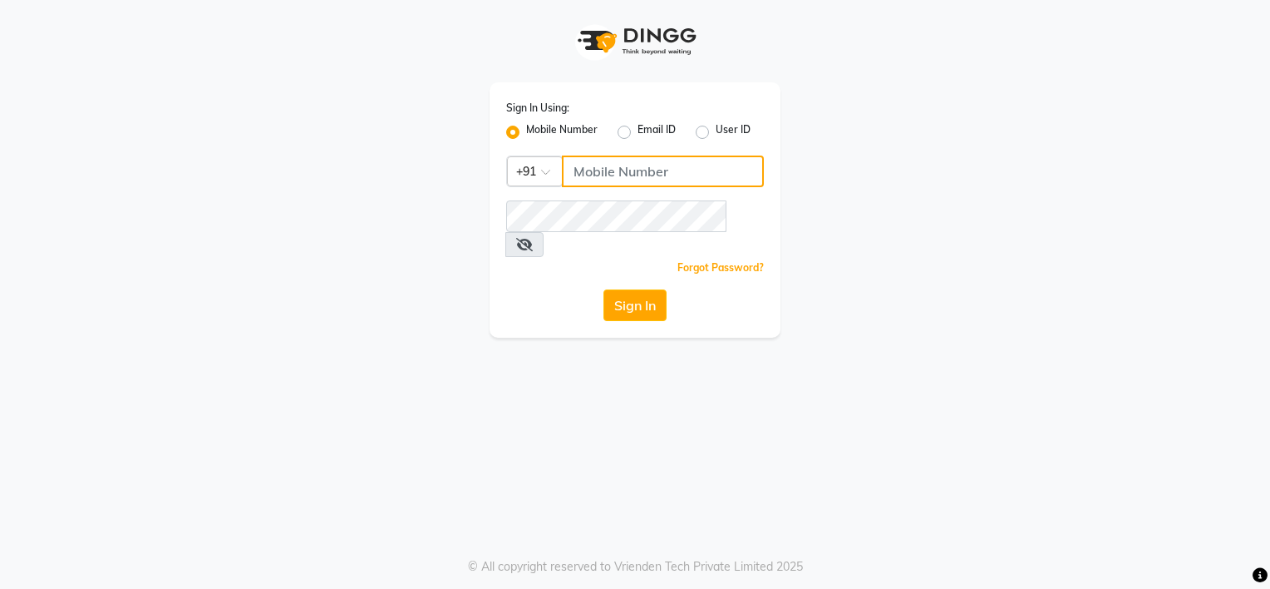
type input "9980535167"
click at [533, 238] on icon at bounding box center [524, 244] width 17 height 13
click at [640, 289] on button "Sign In" at bounding box center [635, 305] width 63 height 32
